Goal: Task Accomplishment & Management: Complete application form

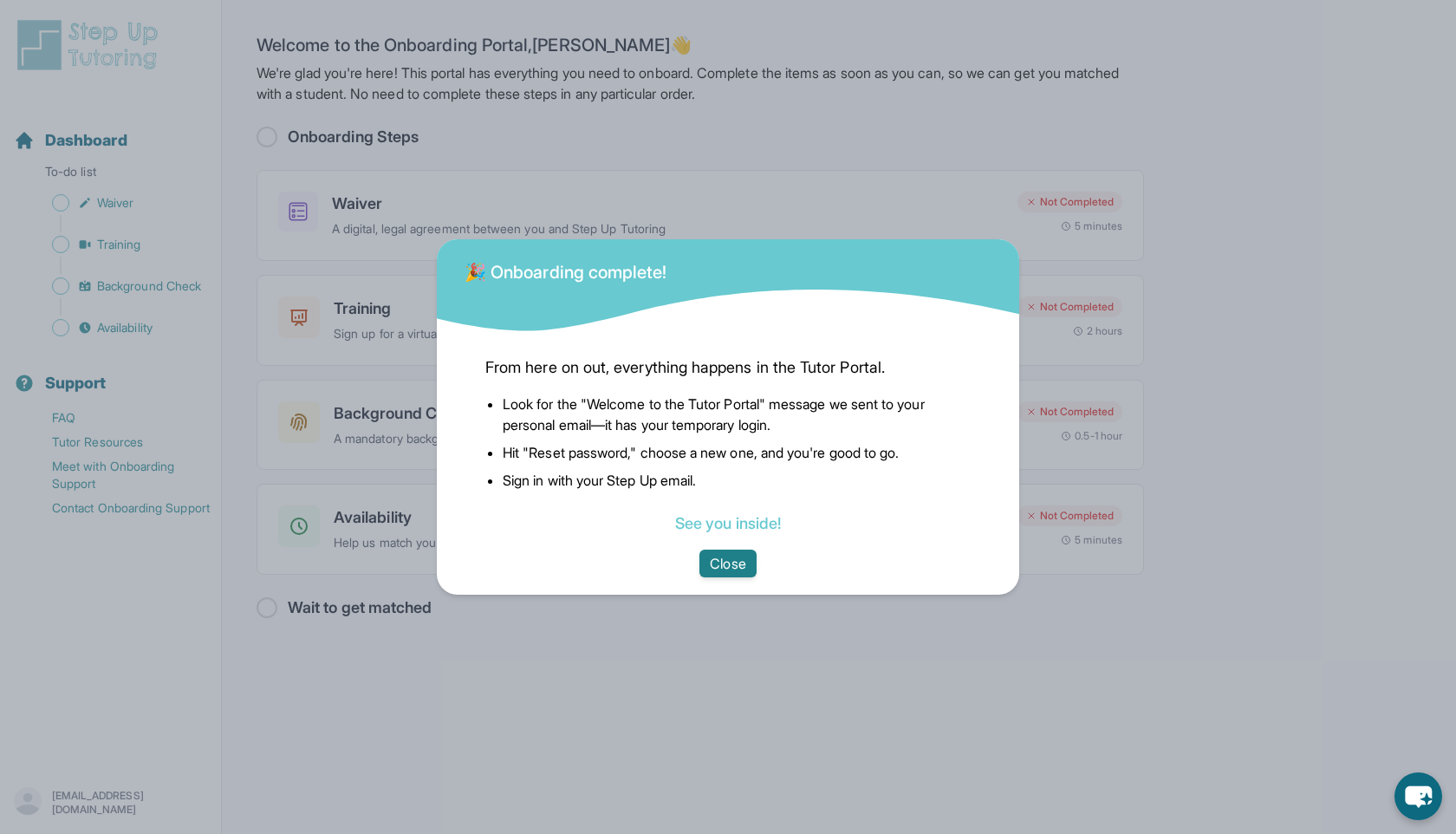
click at [729, 558] on button "Close" at bounding box center [727, 564] width 56 height 28
click at [727, 566] on button "Close" at bounding box center [727, 564] width 56 height 28
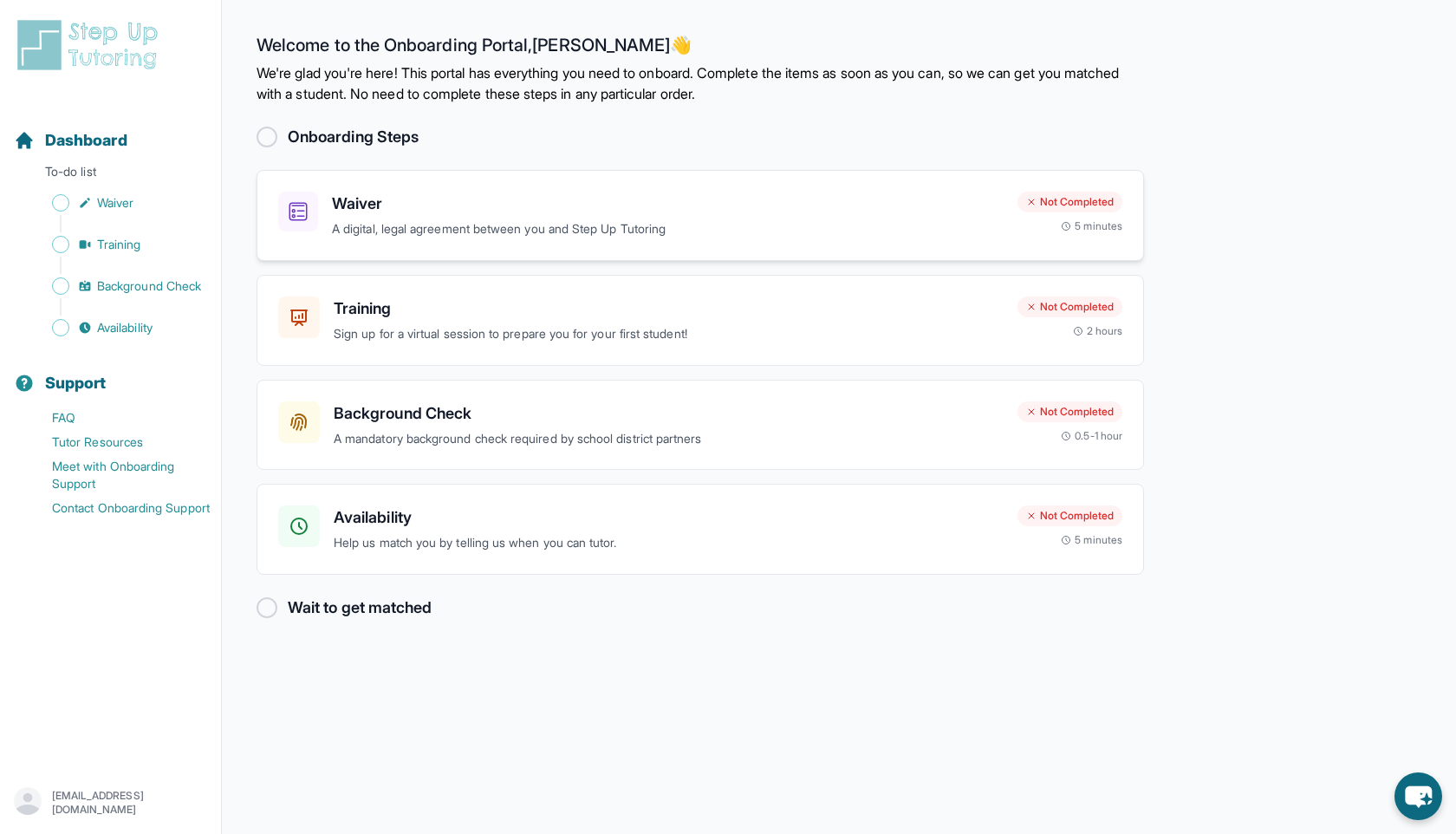
click at [353, 219] on p "A digital, legal agreement between you and Step Up Tutoring" at bounding box center [668, 229] width 672 height 20
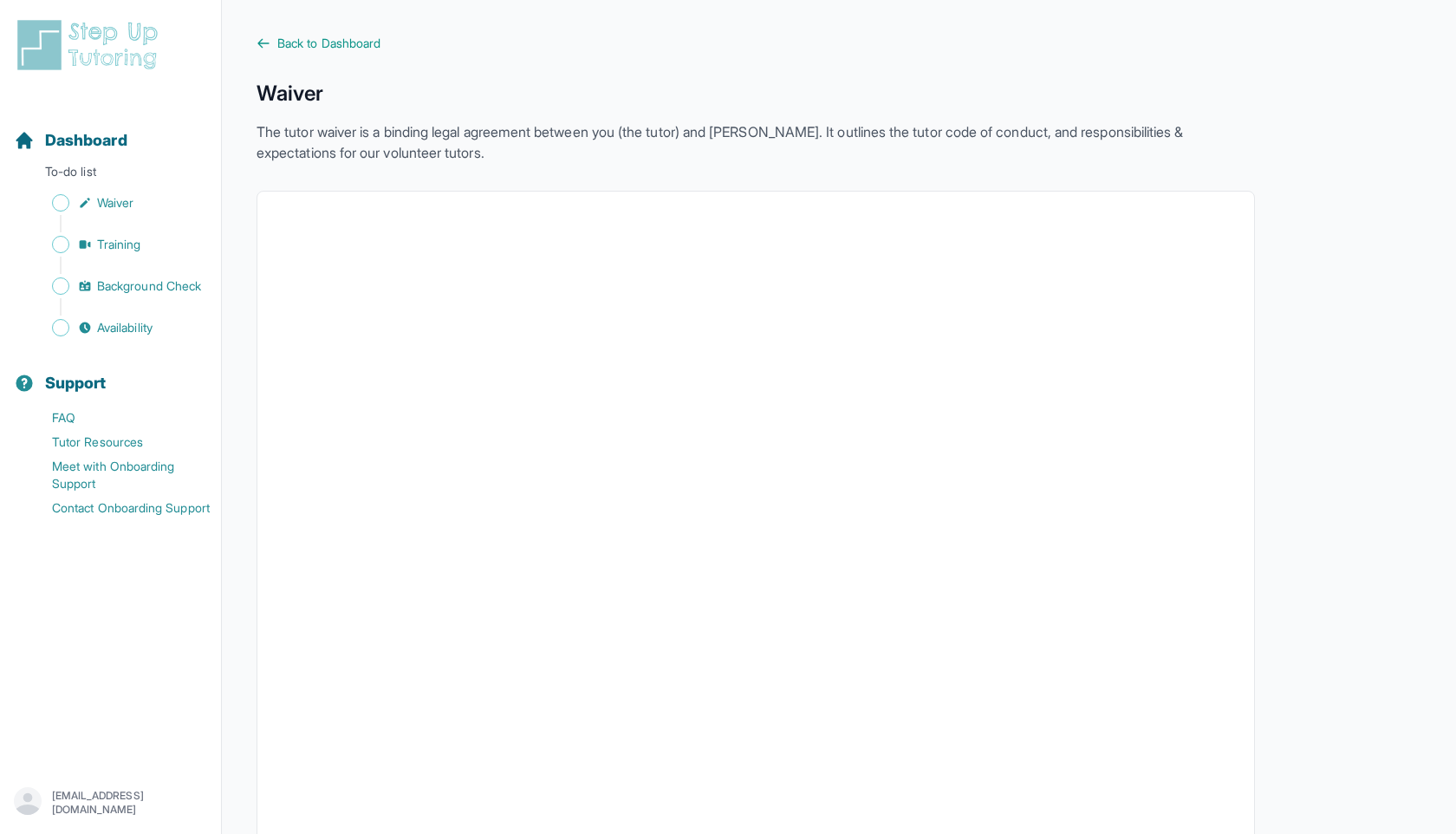
click at [279, 45] on span "Back to Dashboard" at bounding box center [329, 44] width 103 height 17
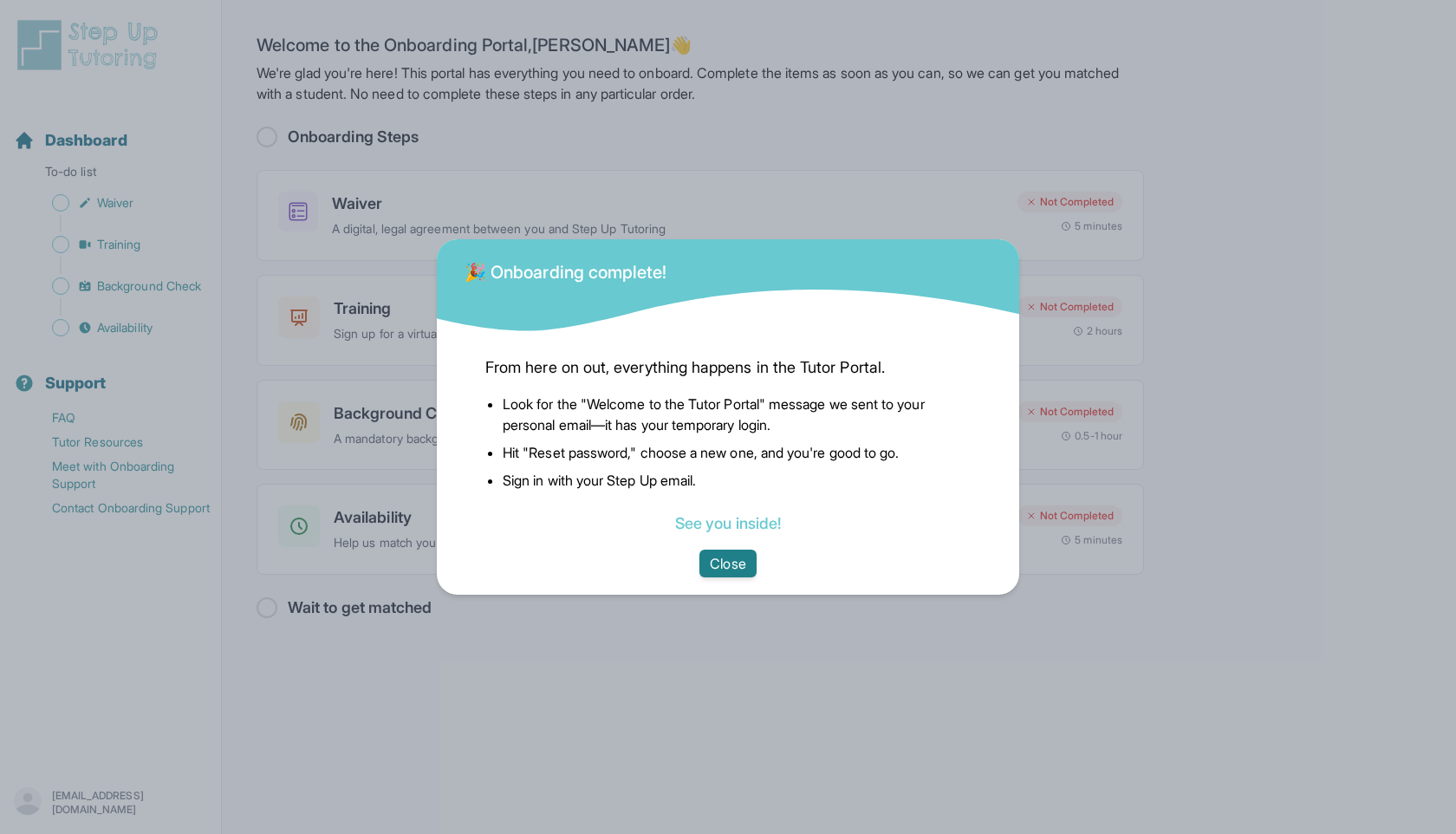
click at [744, 568] on button "Close" at bounding box center [727, 564] width 56 height 28
click at [744, 559] on button "Close" at bounding box center [727, 564] width 56 height 28
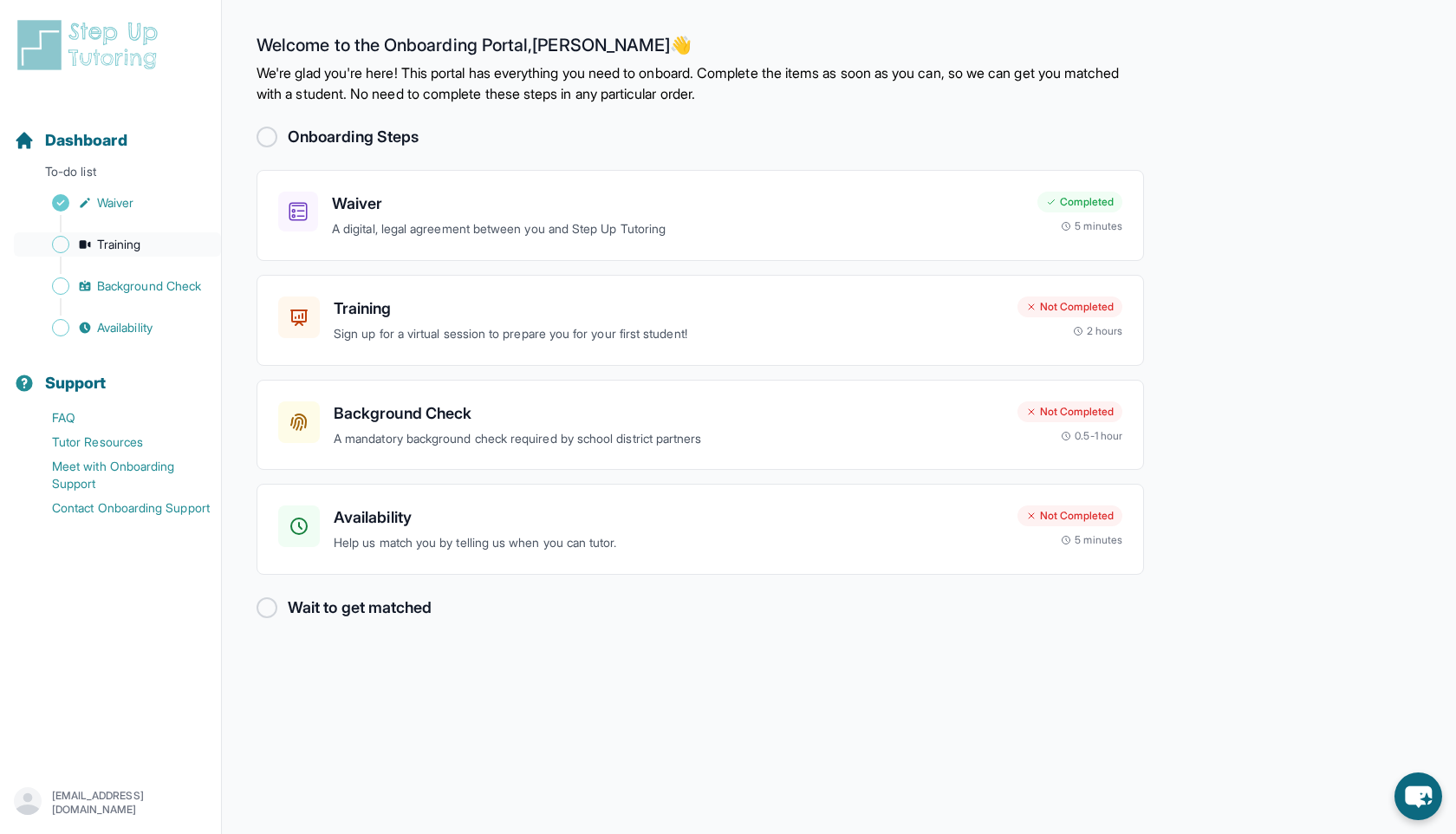
click at [128, 251] on span "Training" at bounding box center [119, 245] width 45 height 17
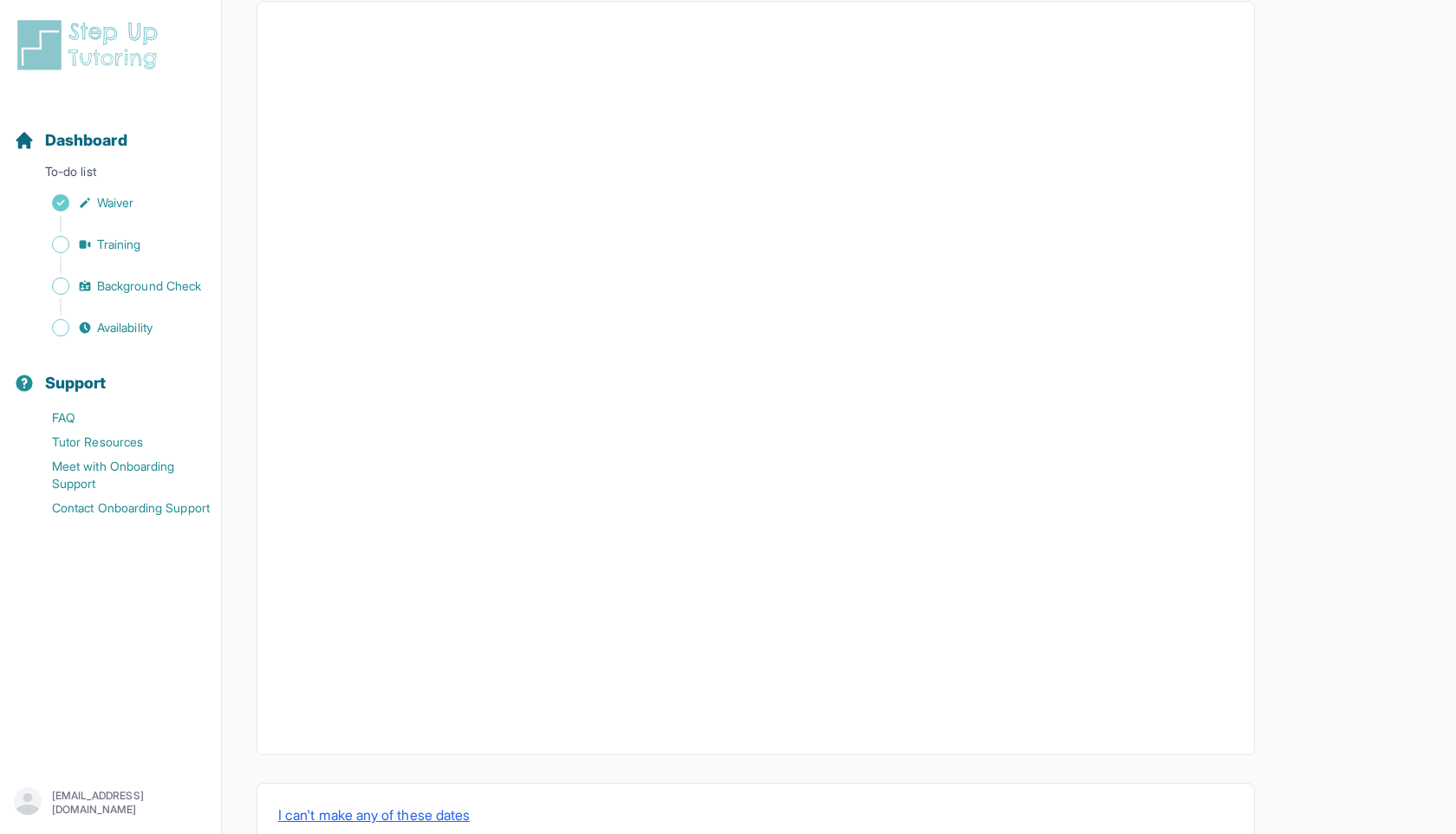
scroll to position [386, 0]
click at [429, 772] on button "I can't make any of these dates" at bounding box center [373, 768] width 191 height 21
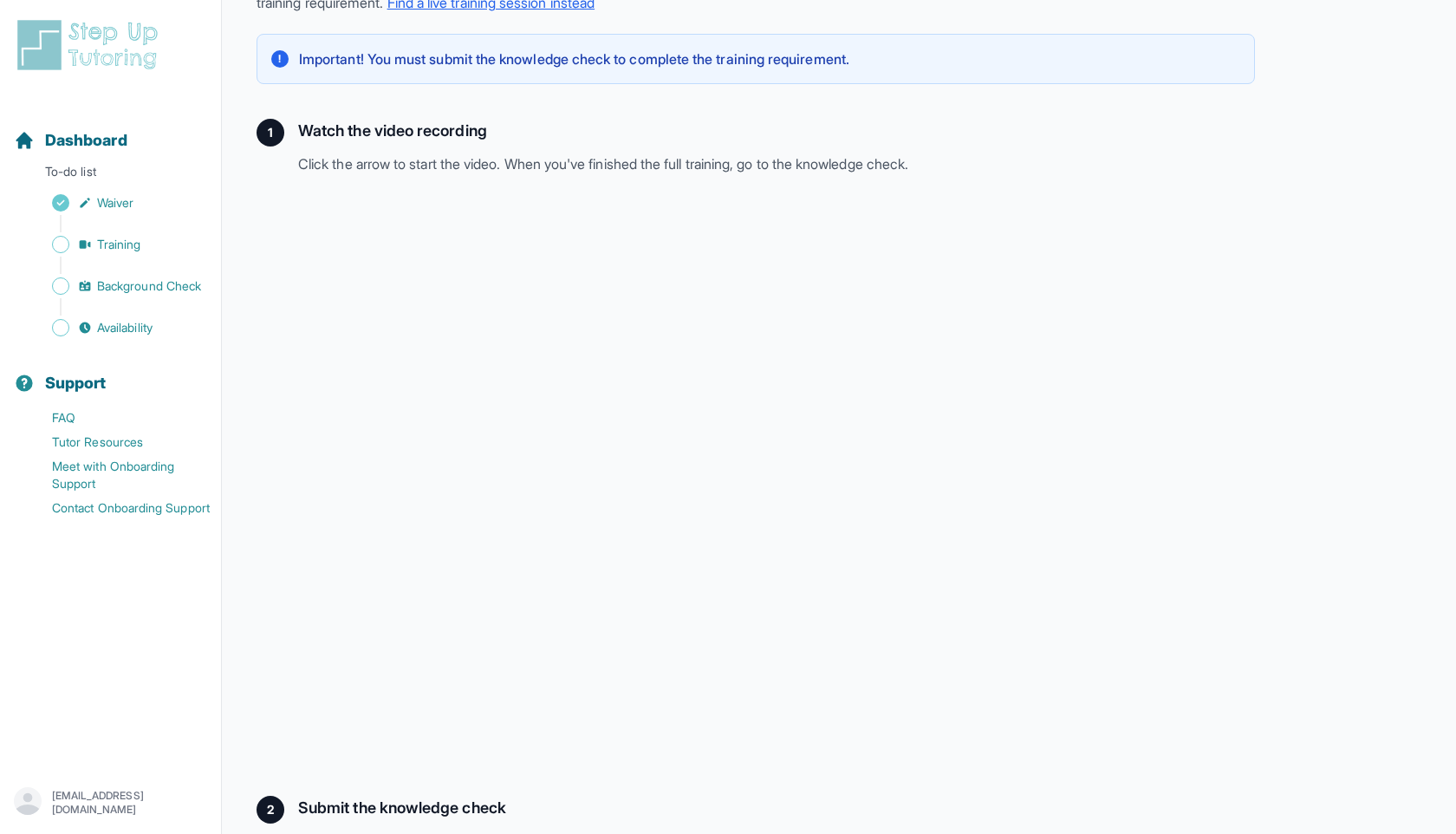
scroll to position [258, 0]
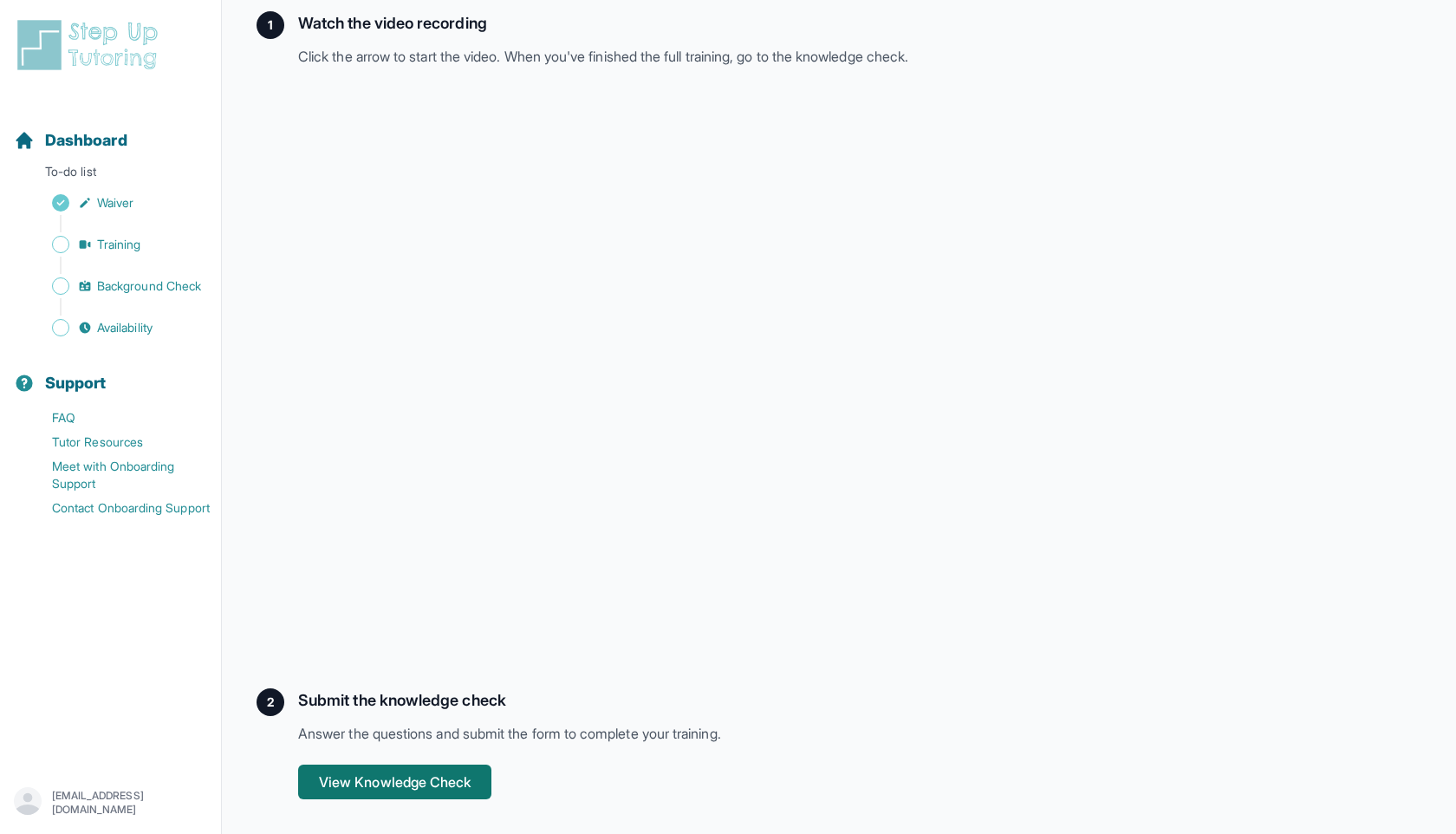
click at [413, 782] on button "View Knowledge Check" at bounding box center [394, 782] width 193 height 35
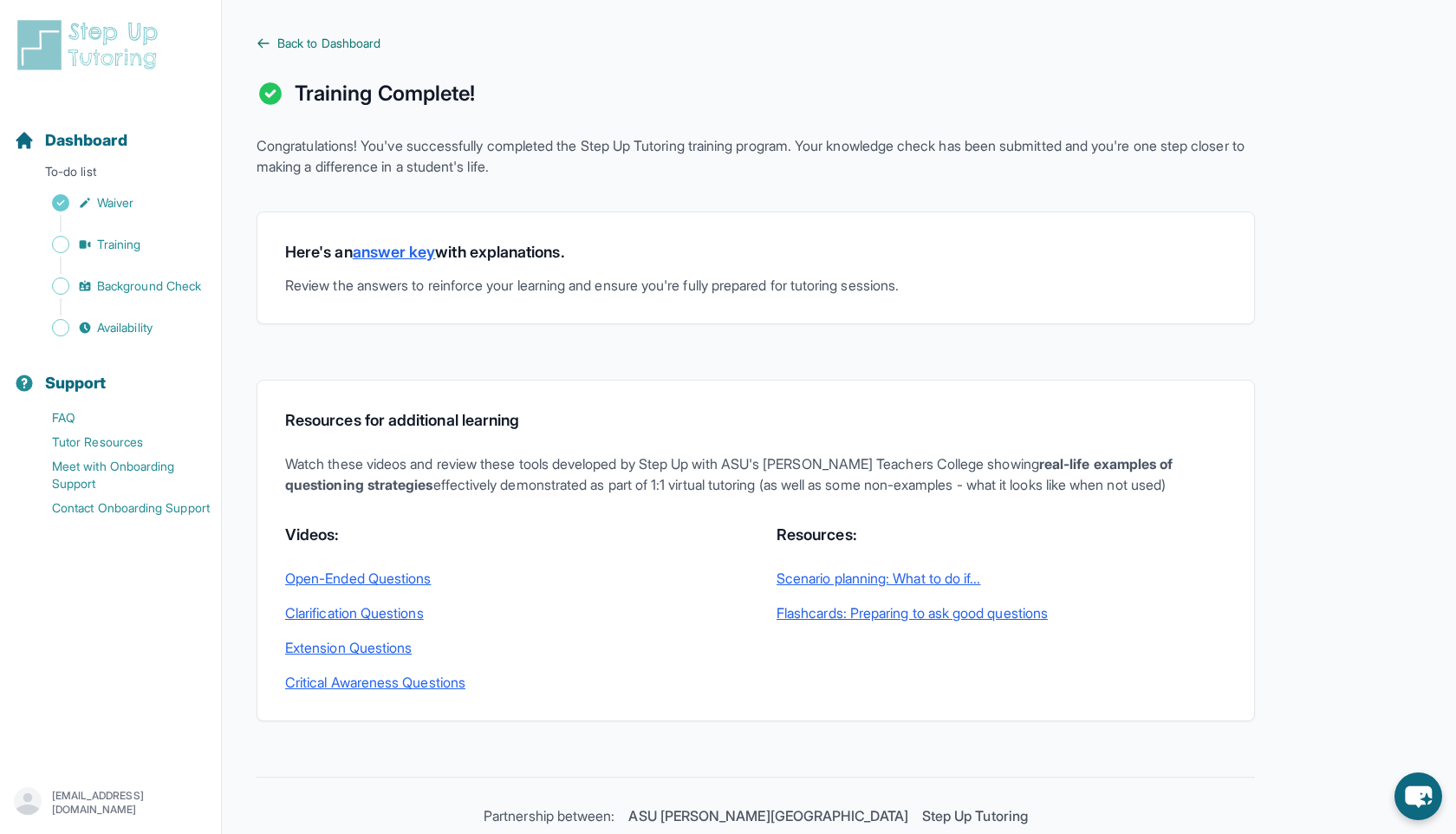
click at [319, 45] on span "Back to Dashboard" at bounding box center [329, 44] width 103 height 17
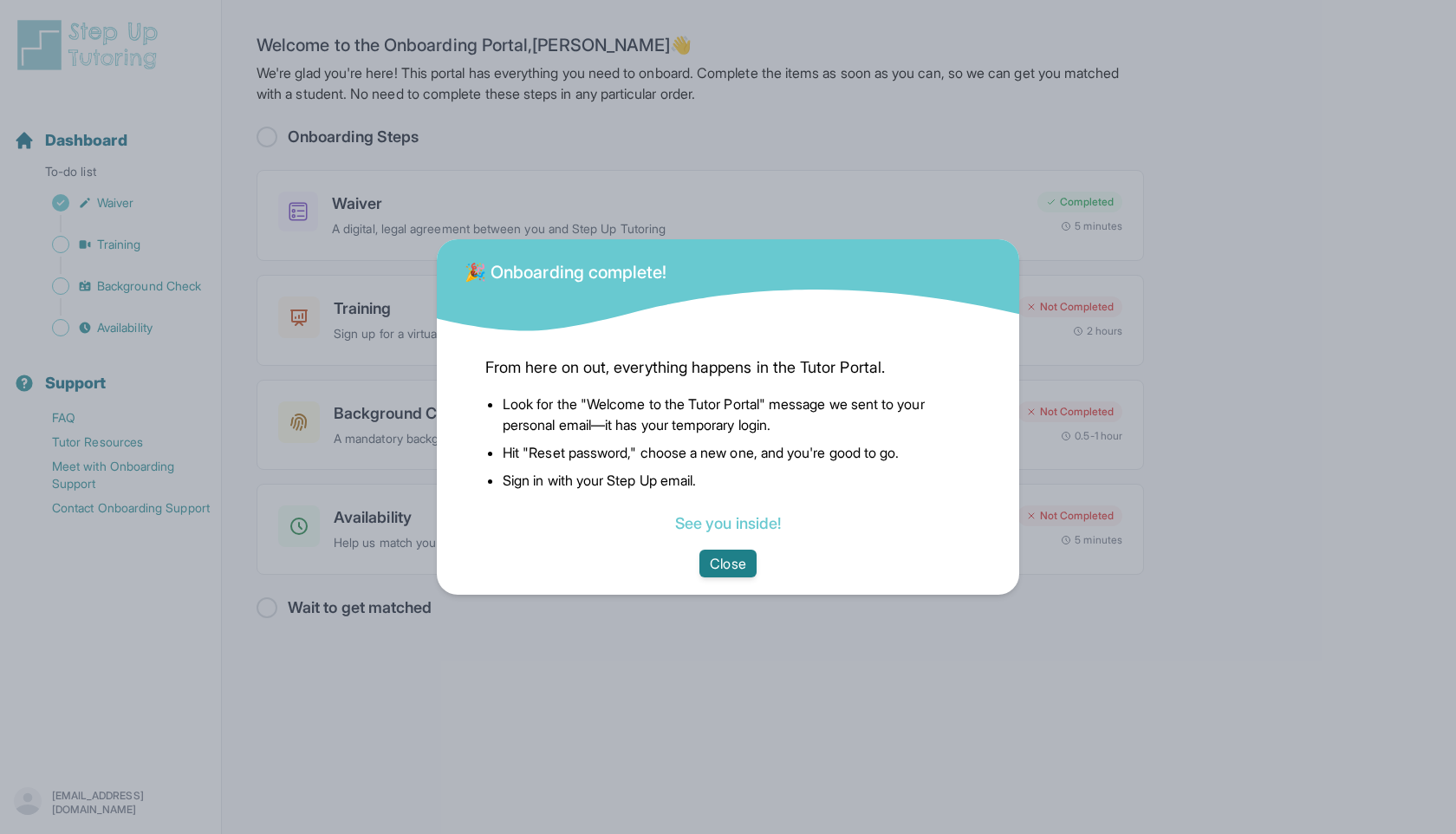
click at [722, 554] on button "Close" at bounding box center [727, 564] width 56 height 28
click at [711, 545] on div "From here on out, everything happens in the Tutor Portal. Look for the "Welcome…" at bounding box center [728, 442] width 513 height 215
click at [711, 569] on button "Close" at bounding box center [727, 564] width 56 height 28
click at [718, 559] on button "Close" at bounding box center [727, 564] width 56 height 28
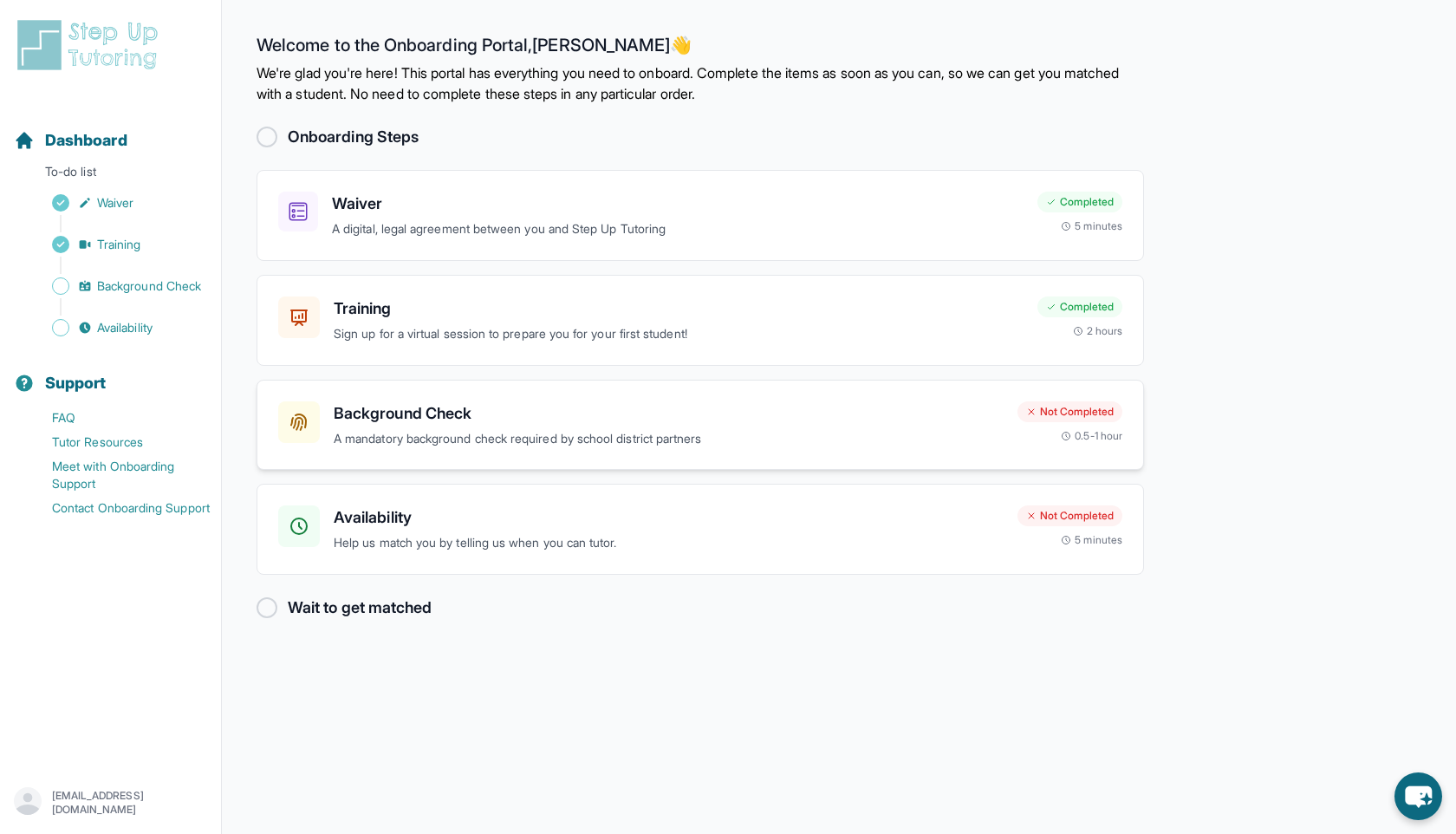
click at [492, 414] on h3 "Background Check" at bounding box center [669, 414] width 670 height 24
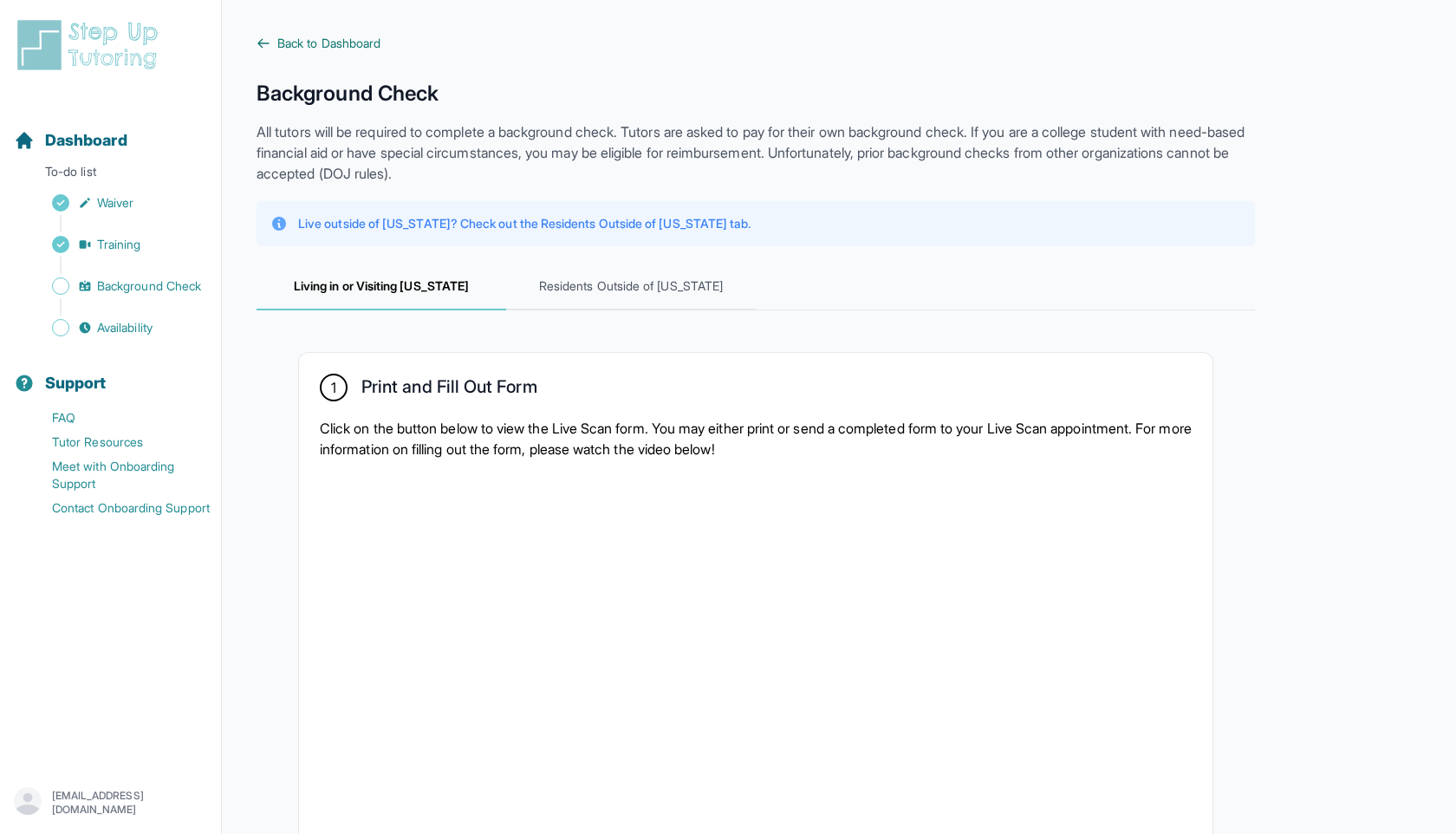
click at [295, 46] on span "Back to Dashboard" at bounding box center [329, 44] width 103 height 17
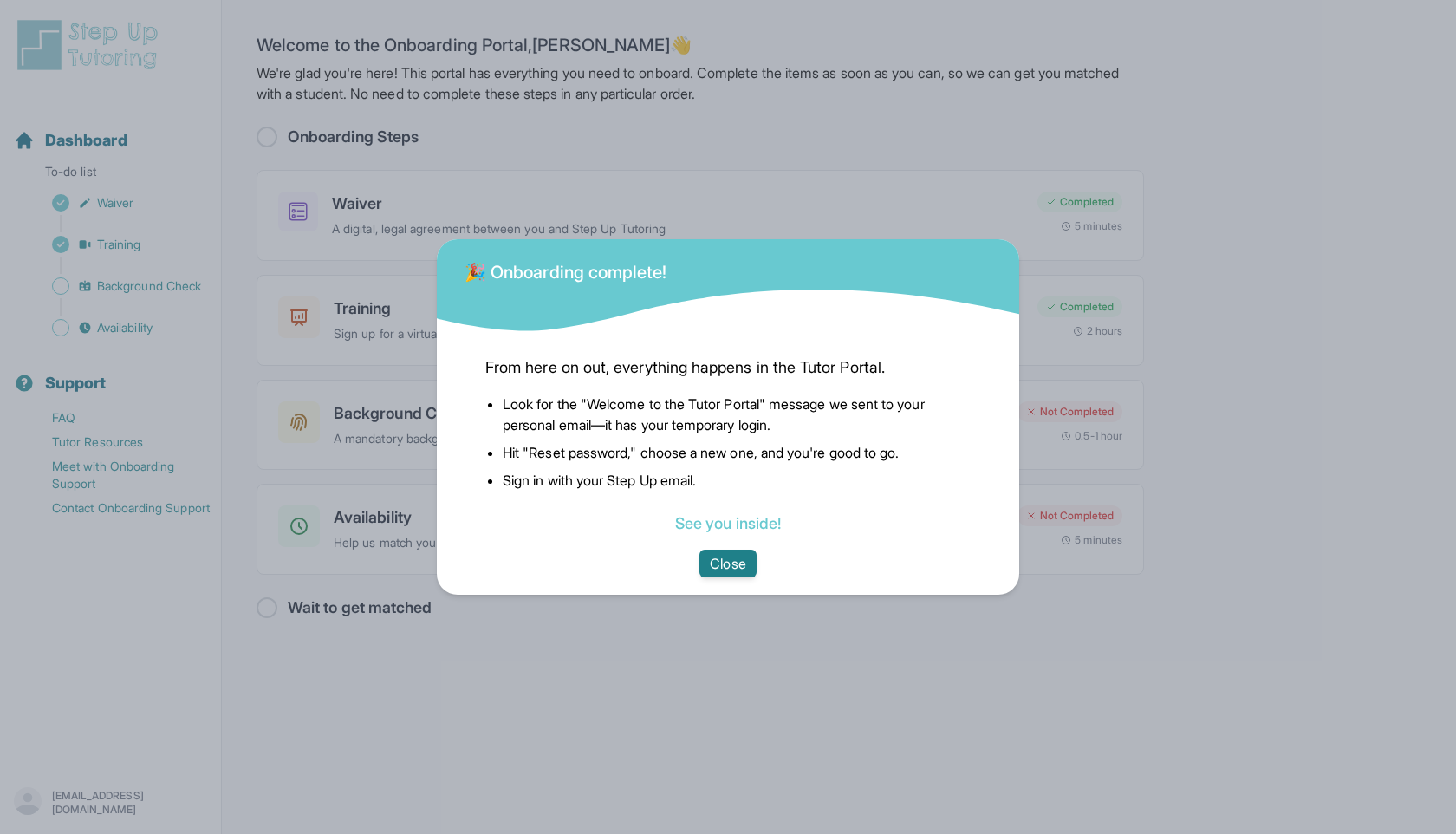
click at [722, 568] on button "Close" at bounding box center [727, 564] width 56 height 28
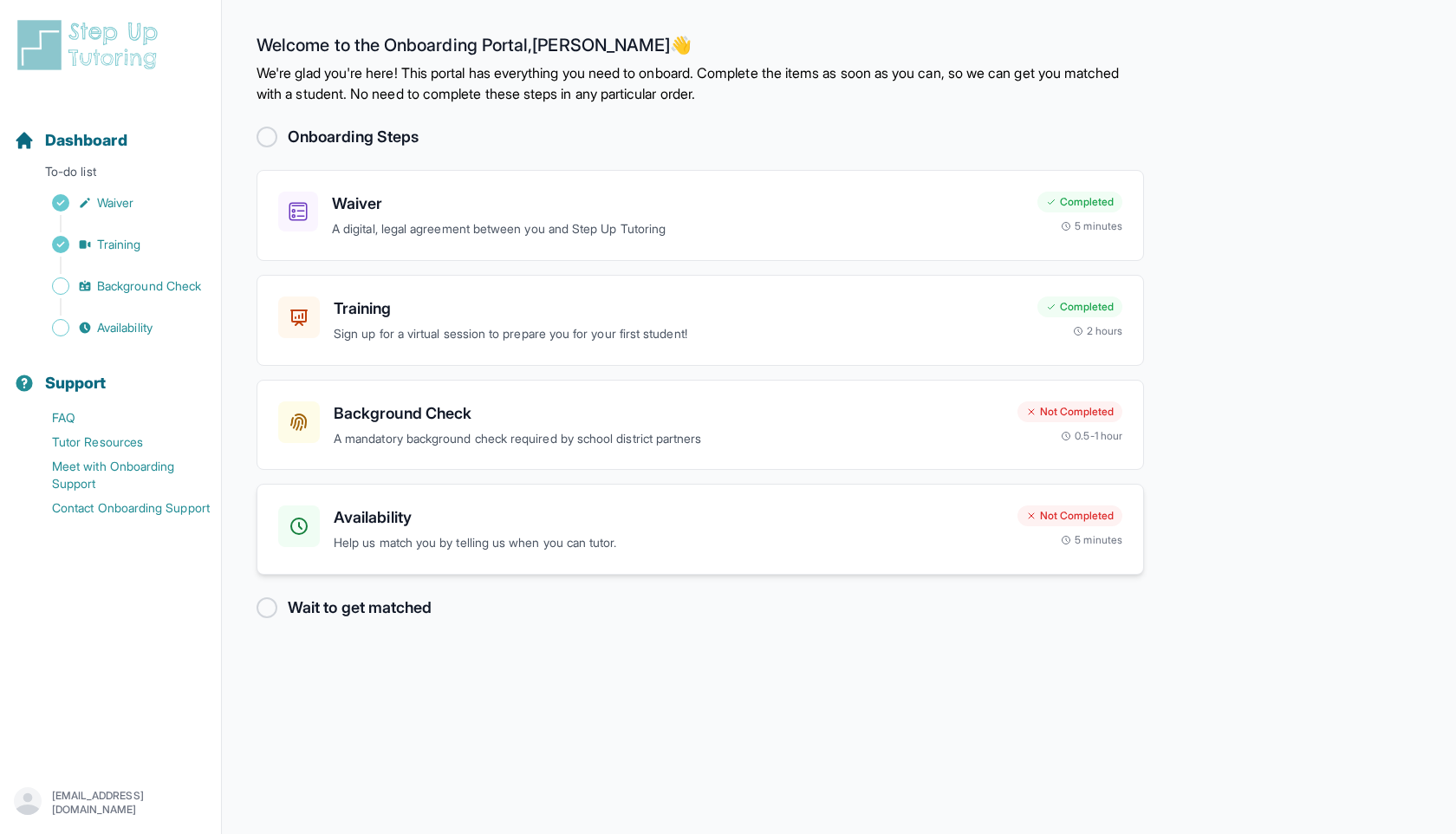
click at [691, 549] on p "Help us match you by telling us when you can tutor." at bounding box center [669, 543] width 670 height 20
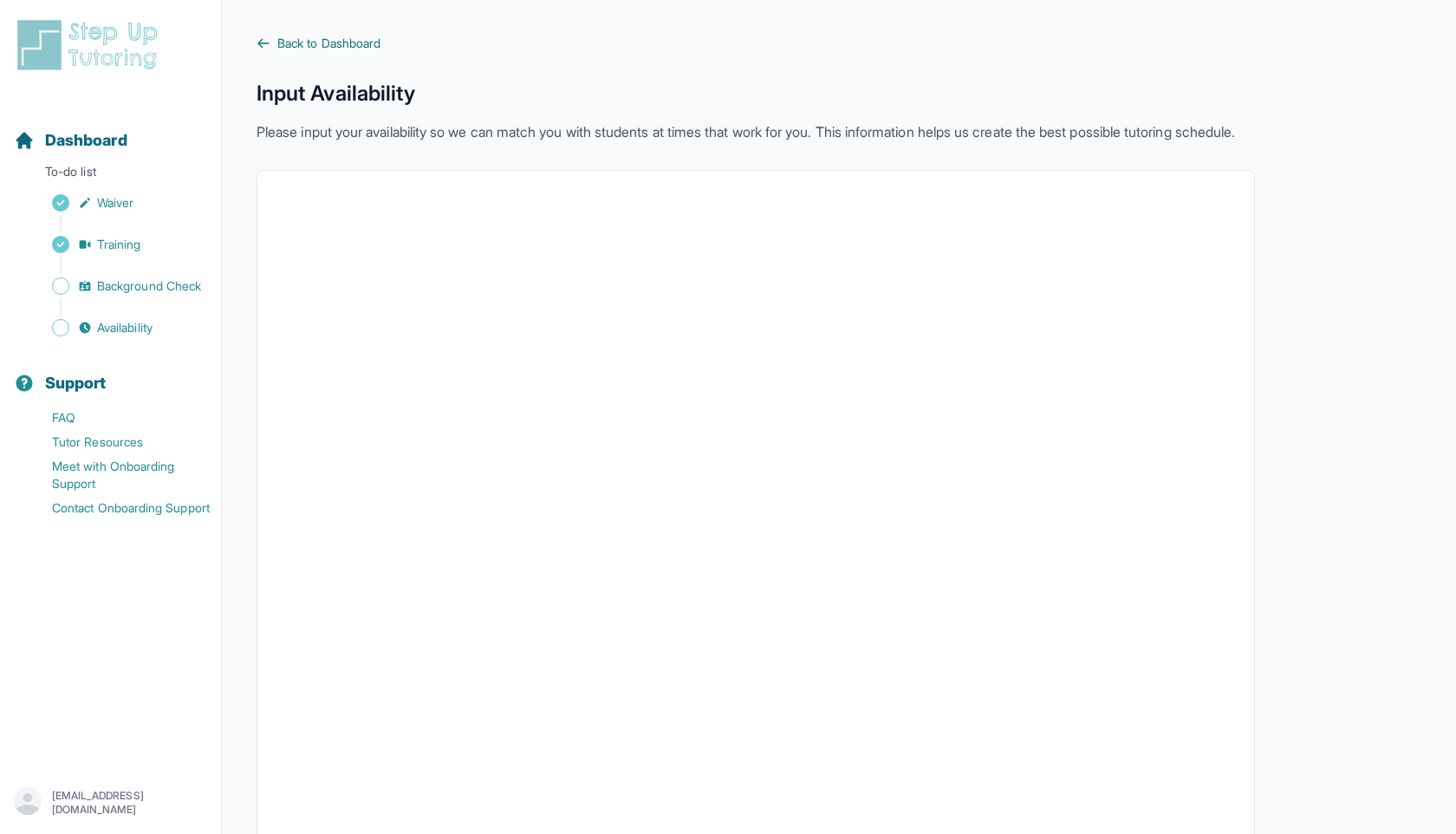
click at [335, 43] on span "Back to Dashboard" at bounding box center [329, 44] width 103 height 17
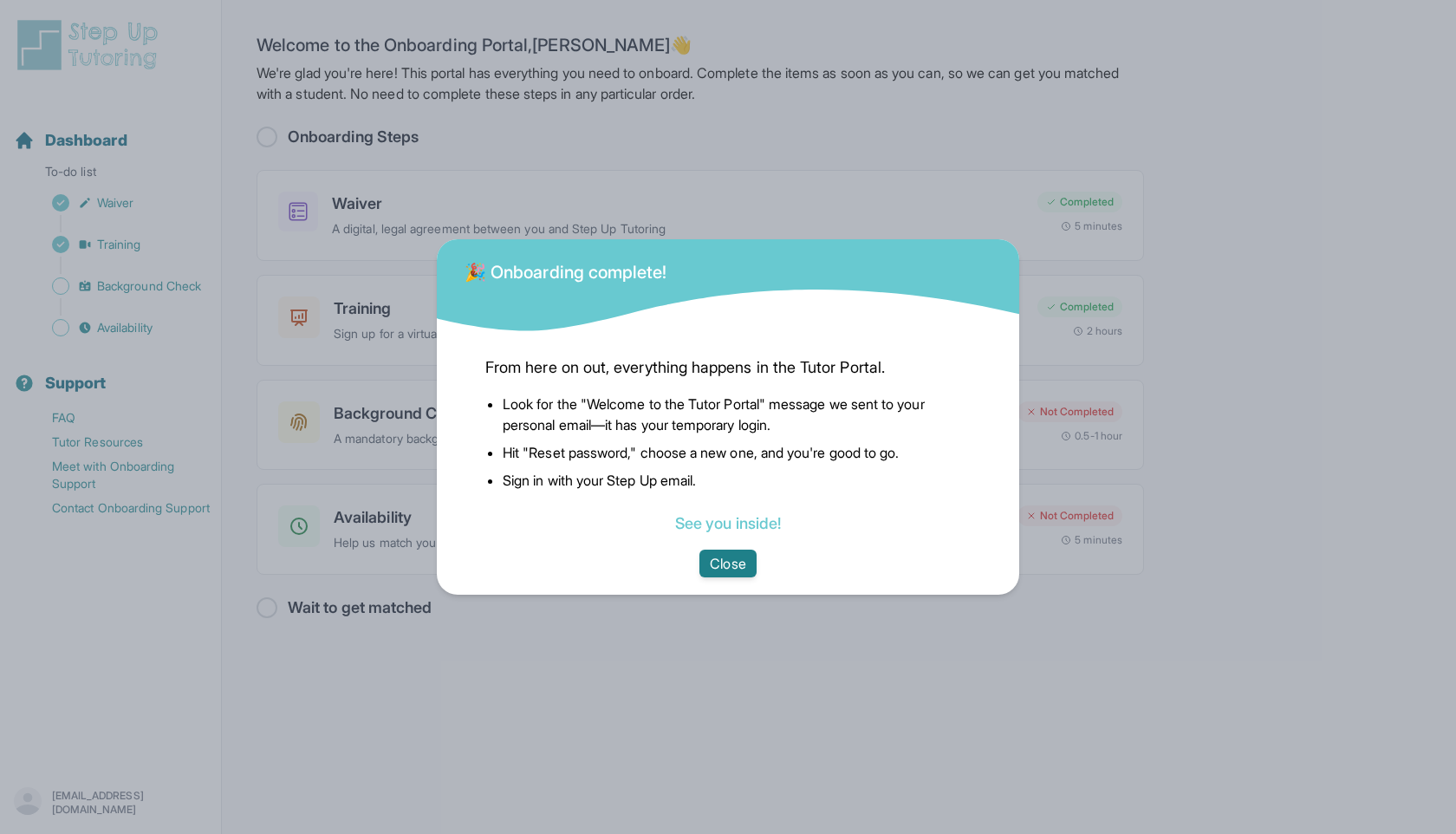
click at [726, 558] on button "Close" at bounding box center [727, 564] width 56 height 28
click at [724, 565] on button "Close" at bounding box center [727, 564] width 56 height 28
